Goal: Unclear

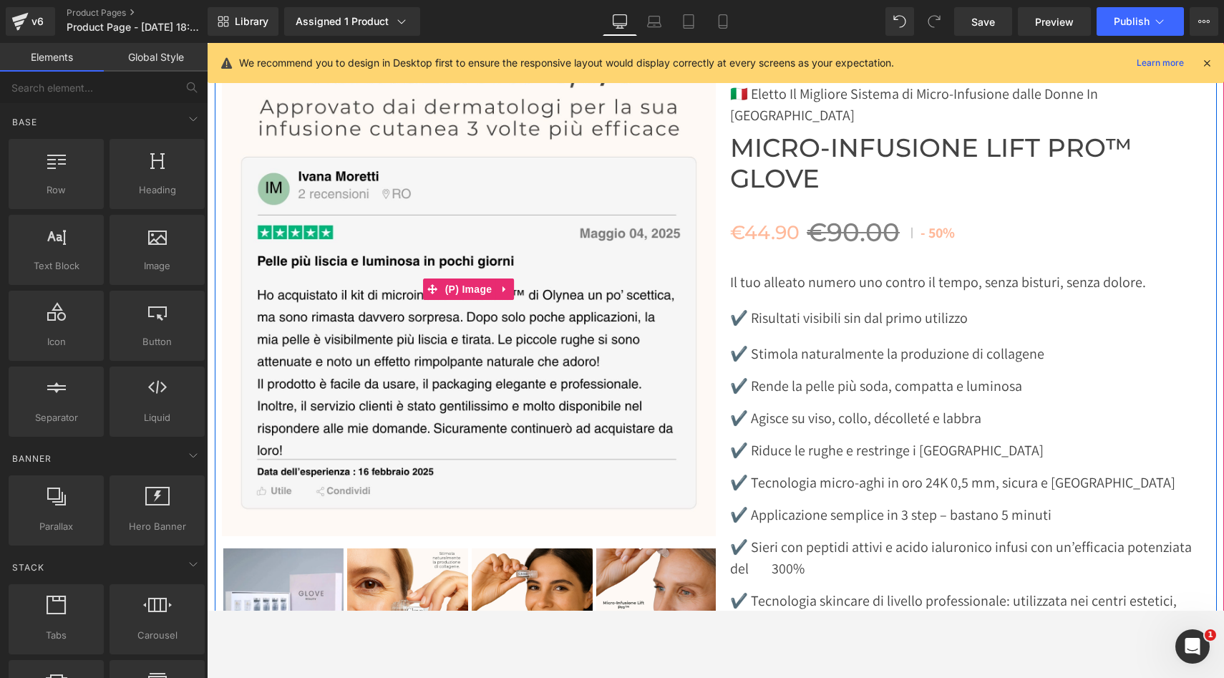
scroll to position [4804, 0]
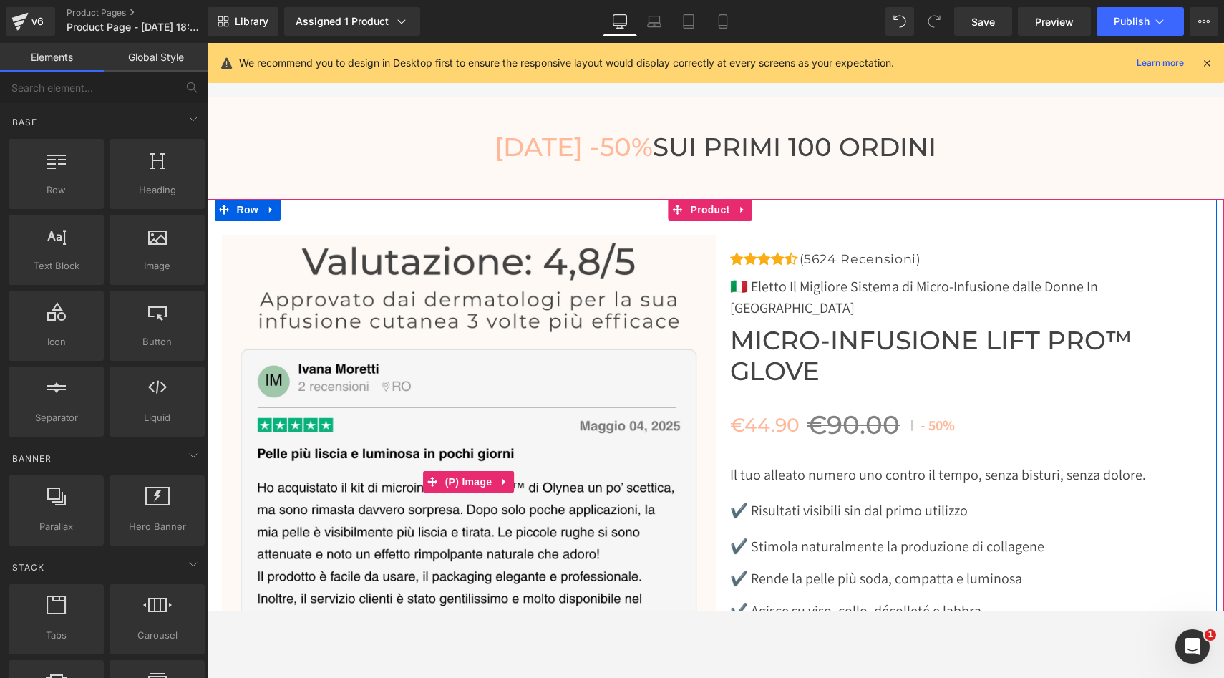
click at [252, 250] on img at bounding box center [469, 482] width 494 height 494
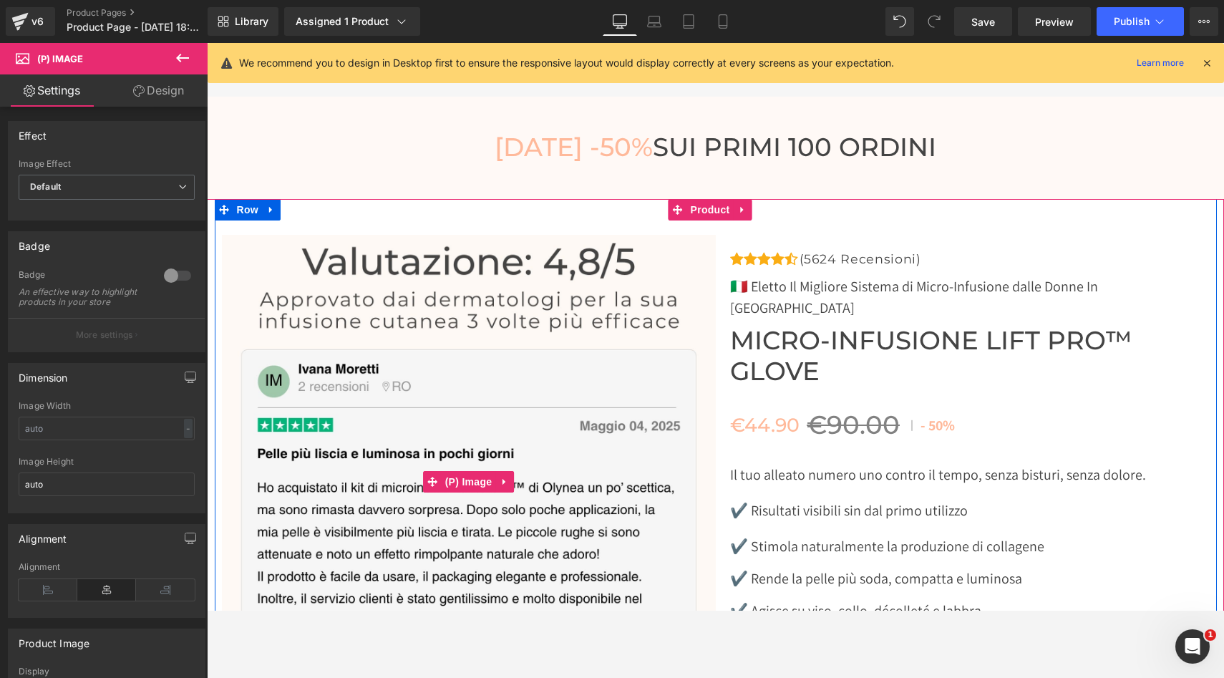
click at [482, 340] on img at bounding box center [469, 482] width 494 height 494
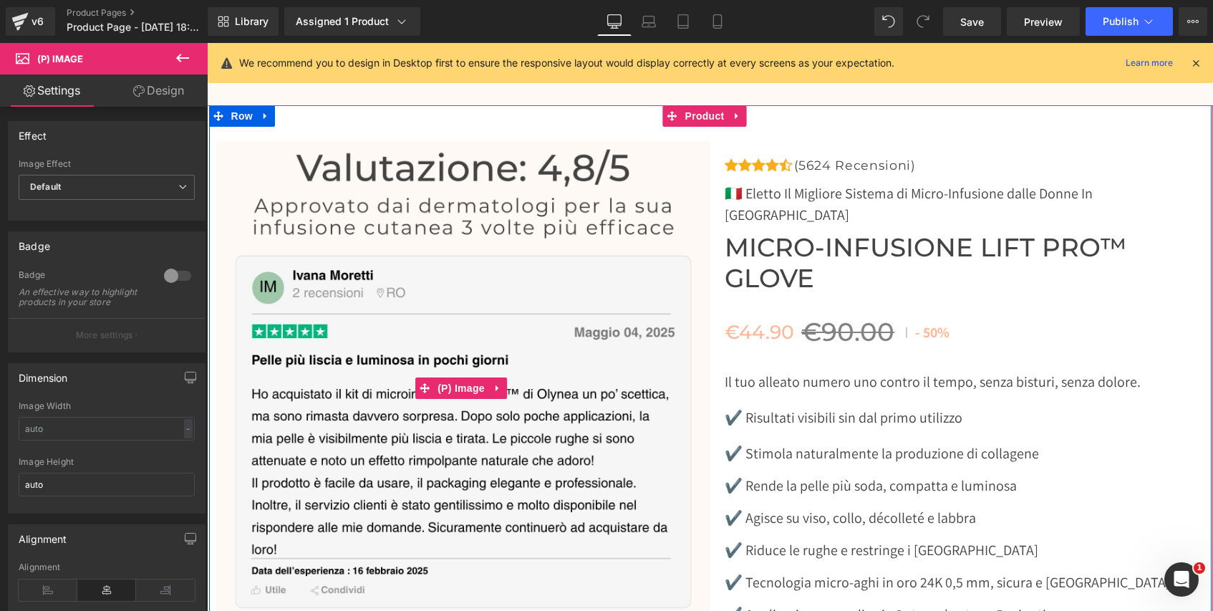
scroll to position [4810, 0]
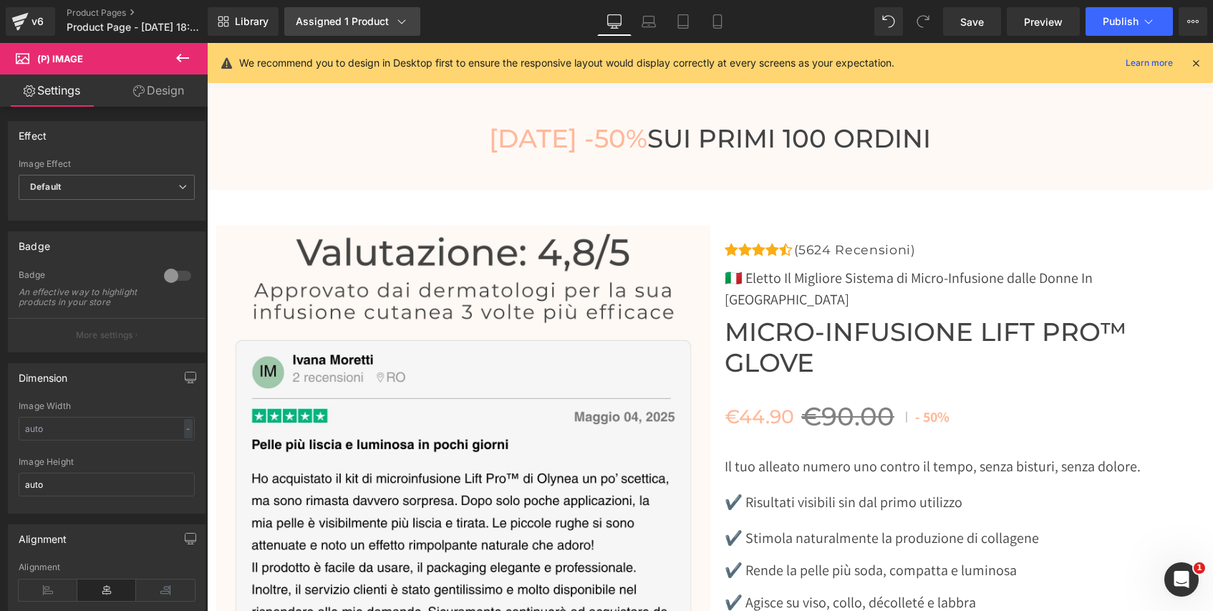
drag, startPoint x: 31, startPoint y: 242, endPoint x: 353, endPoint y: 21, distance: 390.5
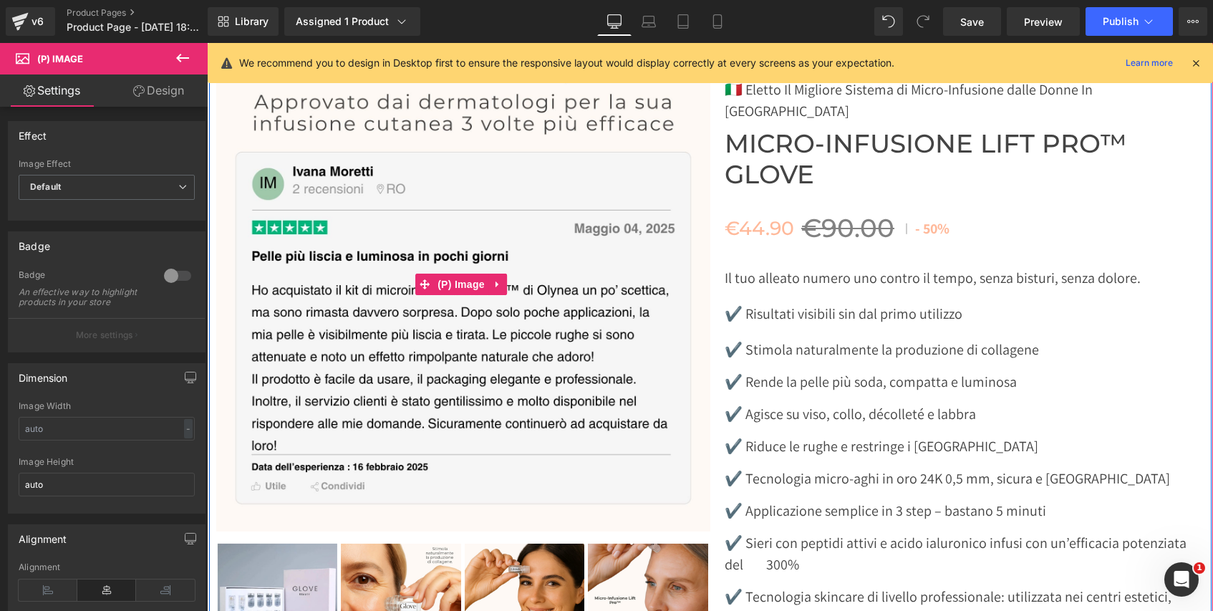
scroll to position [5031, 0]
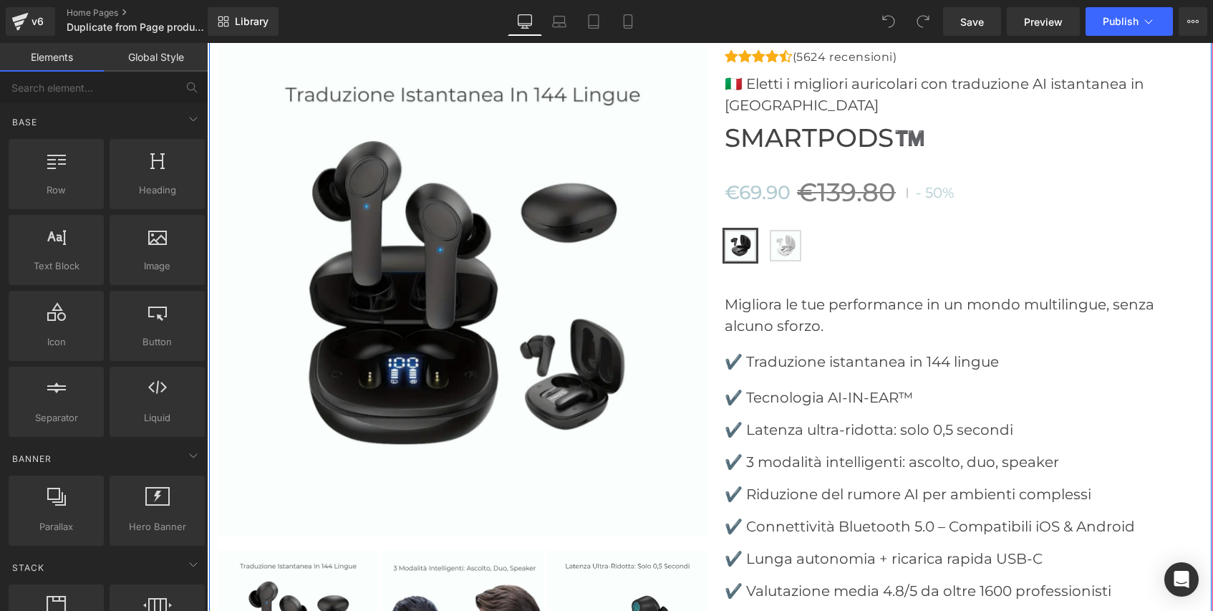
scroll to position [4386, 0]
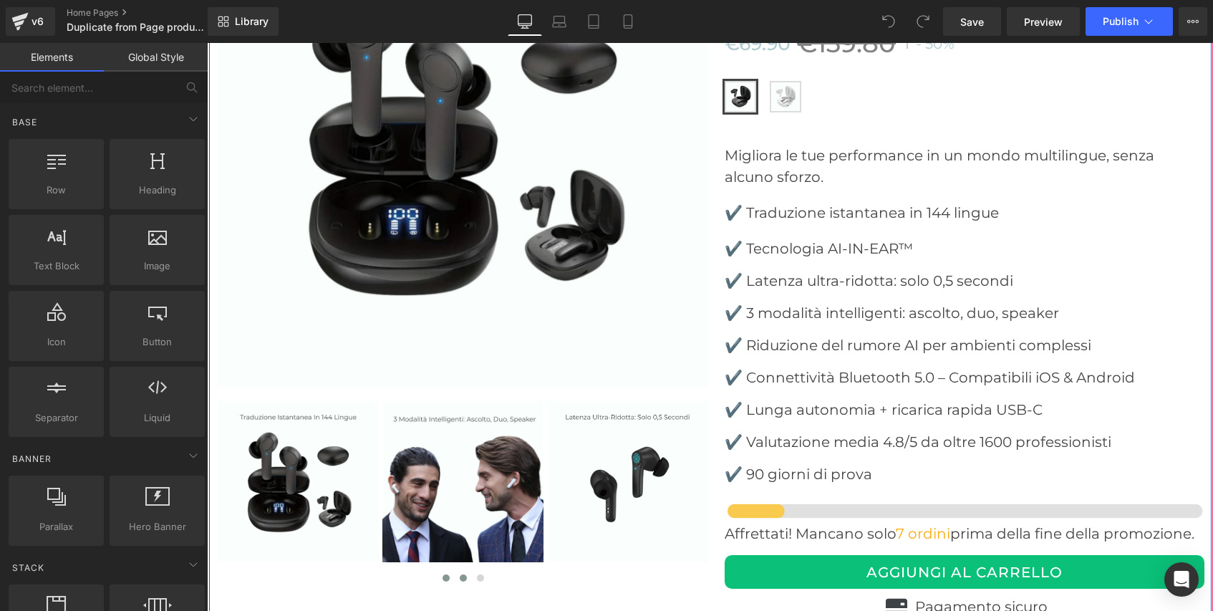
click at [460, 574] on span at bounding box center [463, 577] width 7 height 7
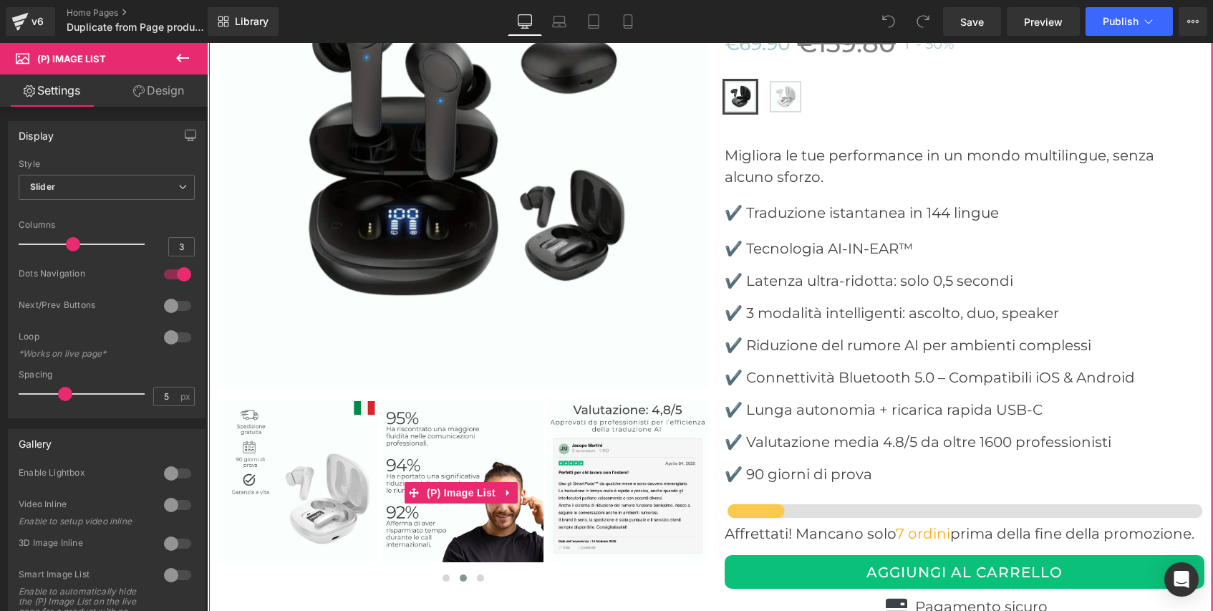
click at [636, 401] on img at bounding box center [627, 481] width 161 height 161
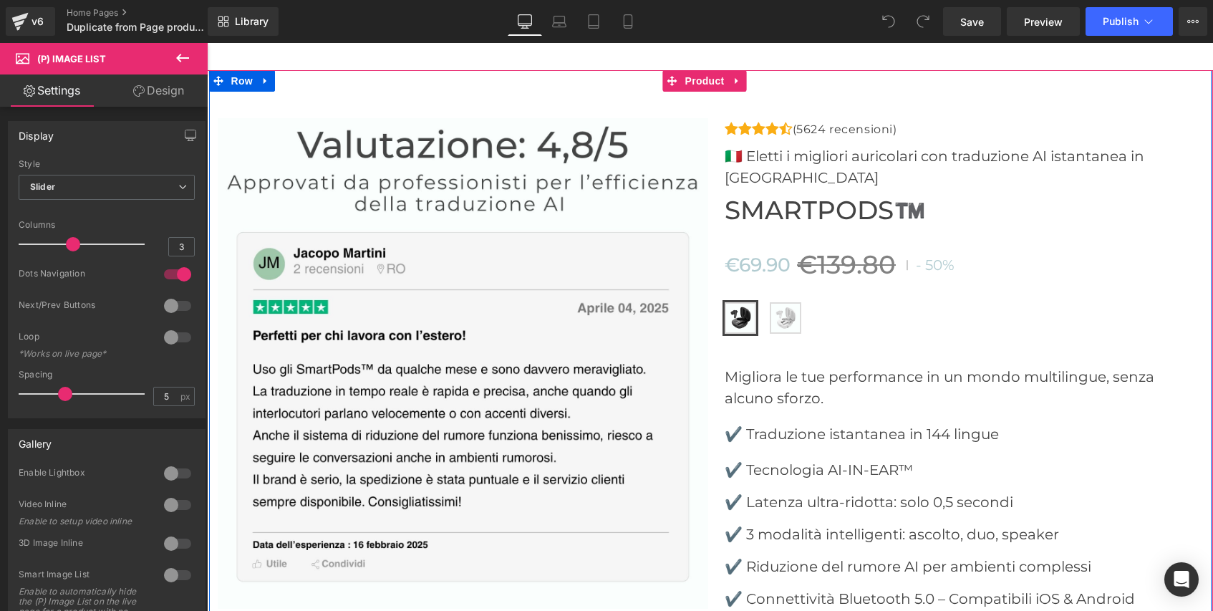
scroll to position [4164, 0]
